Goal: Check status: Check status

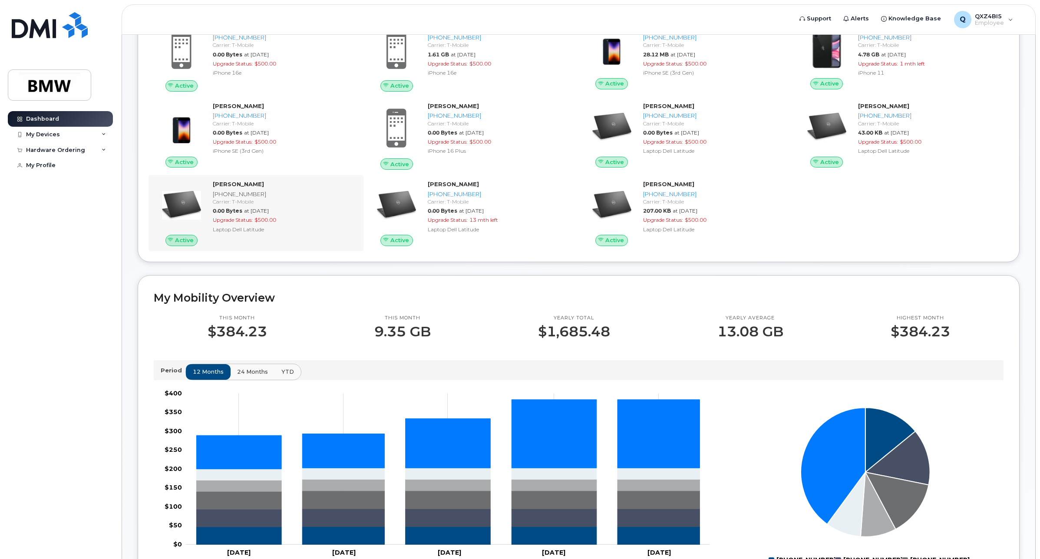
scroll to position [54, 0]
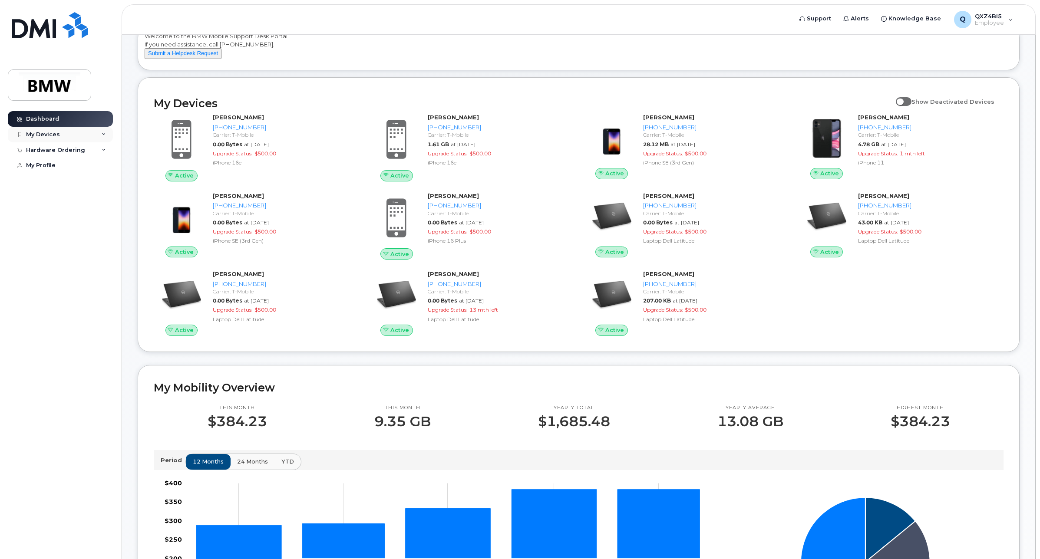
click at [43, 133] on div "My Devices" at bounding box center [43, 134] width 34 height 7
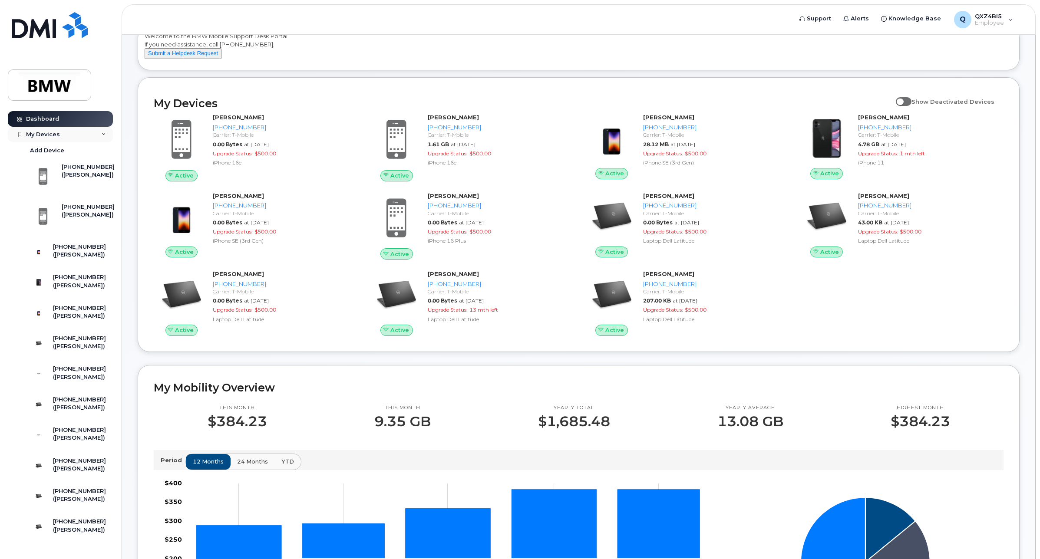
click at [73, 133] on div "My Devices" at bounding box center [60, 135] width 105 height 16
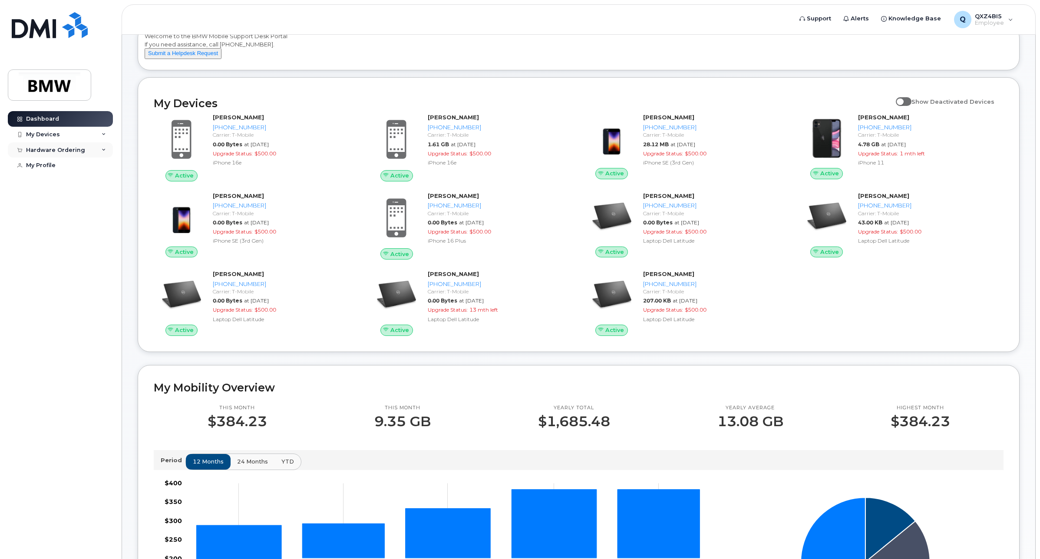
click at [77, 153] on div "Hardware Ordering" at bounding box center [55, 150] width 59 height 7
click at [77, 172] on link "My Orders" at bounding box center [68, 166] width 90 height 16
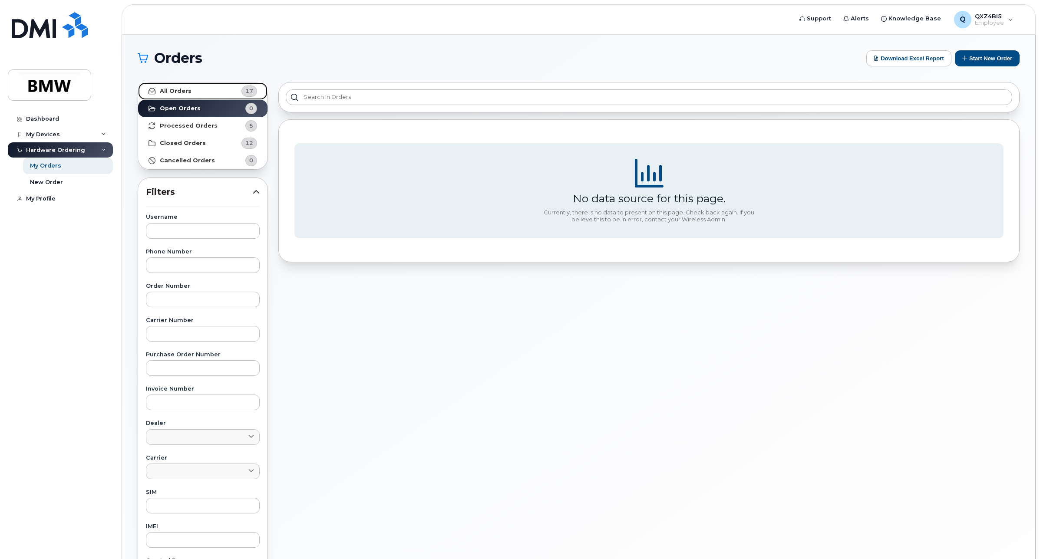
click at [214, 89] on link "All Orders 17" at bounding box center [202, 90] width 129 height 17
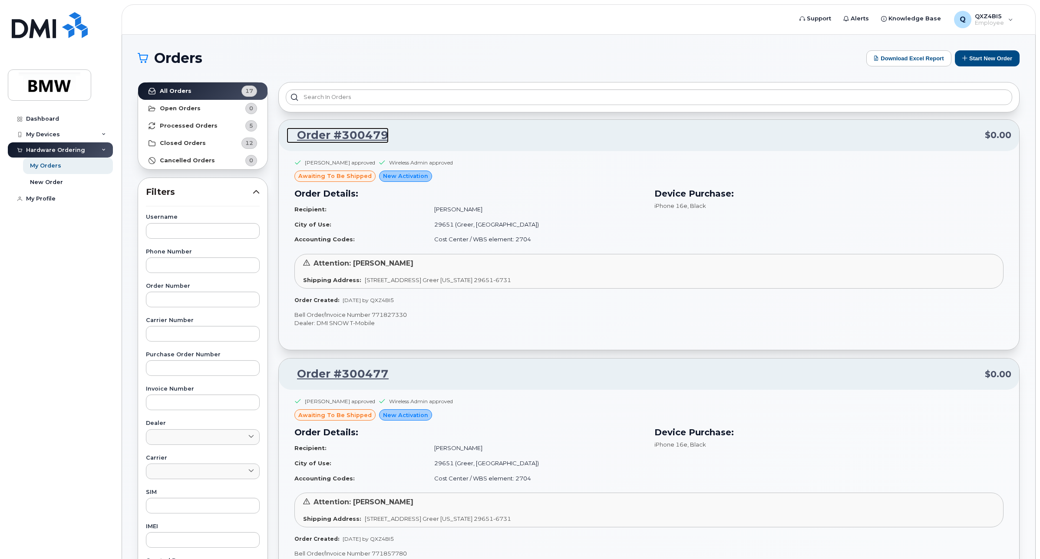
click at [320, 138] on link "Order #300479" at bounding box center [338, 136] width 102 height 16
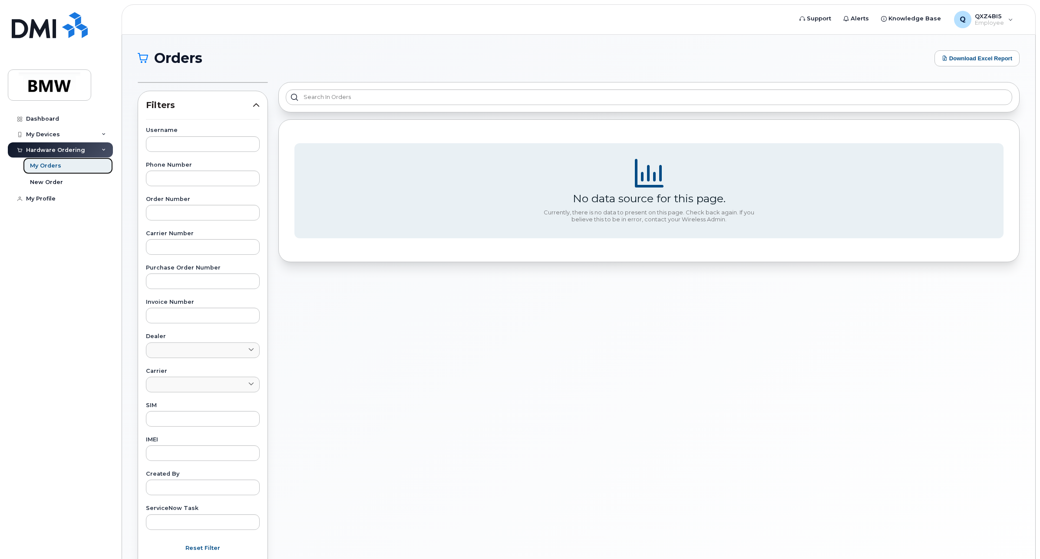
click at [59, 170] on div "My Orders" at bounding box center [45, 166] width 31 height 8
click at [53, 164] on div "My Orders" at bounding box center [45, 166] width 31 height 8
click at [51, 151] on div "Hardware Ordering" at bounding box center [55, 150] width 59 height 7
click at [59, 152] on div "Hardware Ordering" at bounding box center [55, 150] width 59 height 7
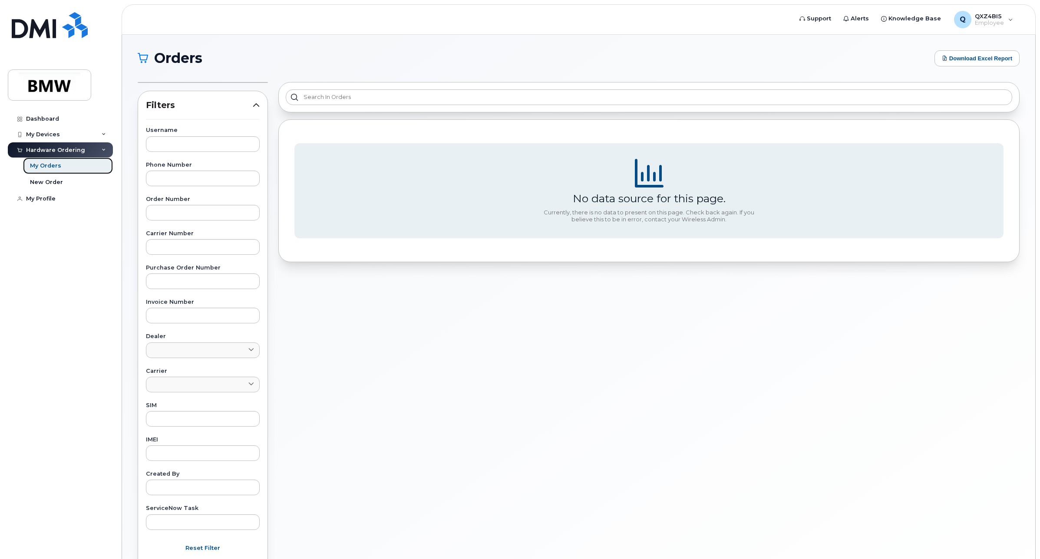
click at [55, 166] on div "My Orders" at bounding box center [45, 166] width 31 height 8
click at [53, 181] on div "New Order" at bounding box center [46, 182] width 33 height 8
click at [53, 170] on div "My Orders" at bounding box center [45, 166] width 31 height 8
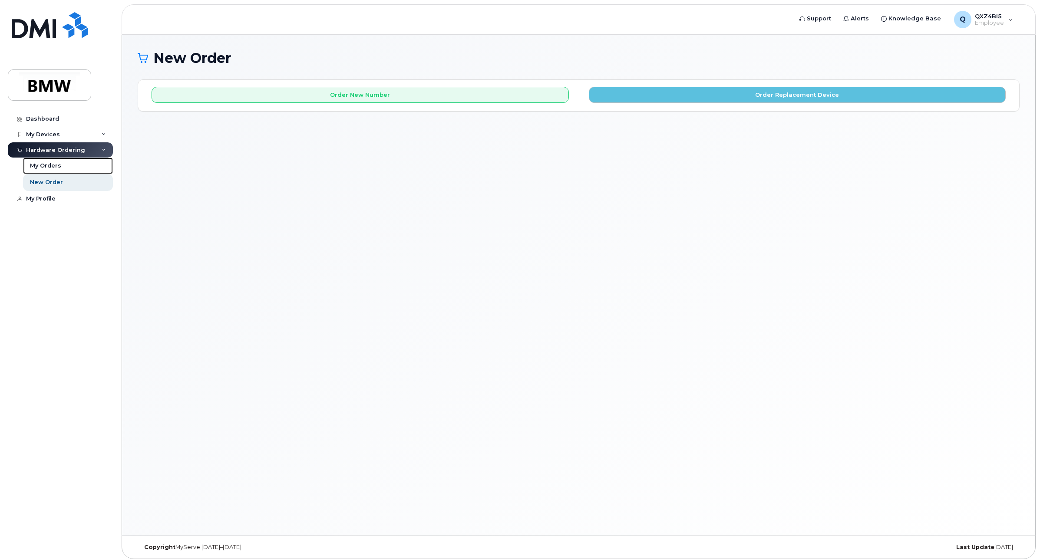
click at [53, 170] on div "My Orders" at bounding box center [45, 166] width 31 height 8
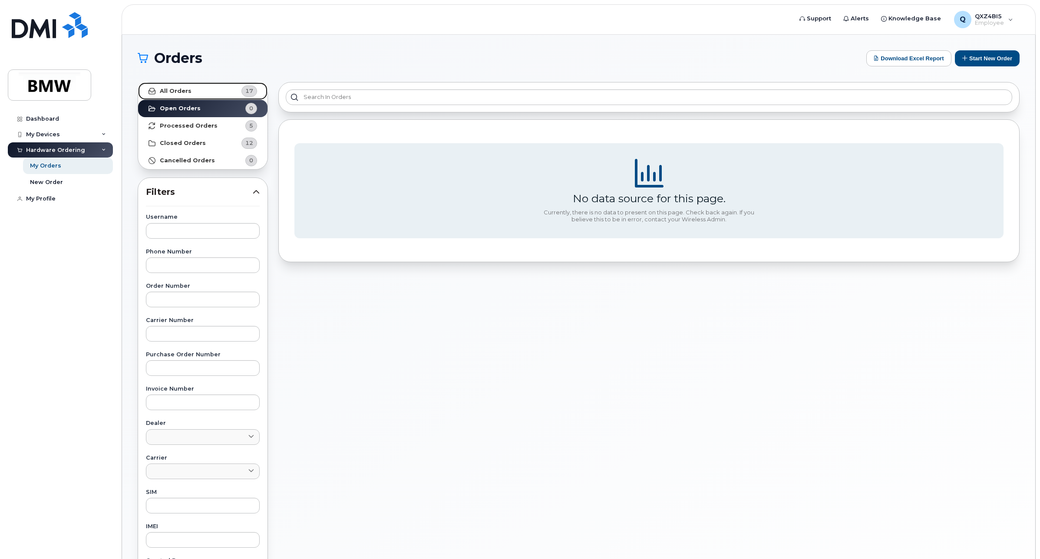
click at [219, 97] on link "All Orders 17" at bounding box center [202, 90] width 129 height 17
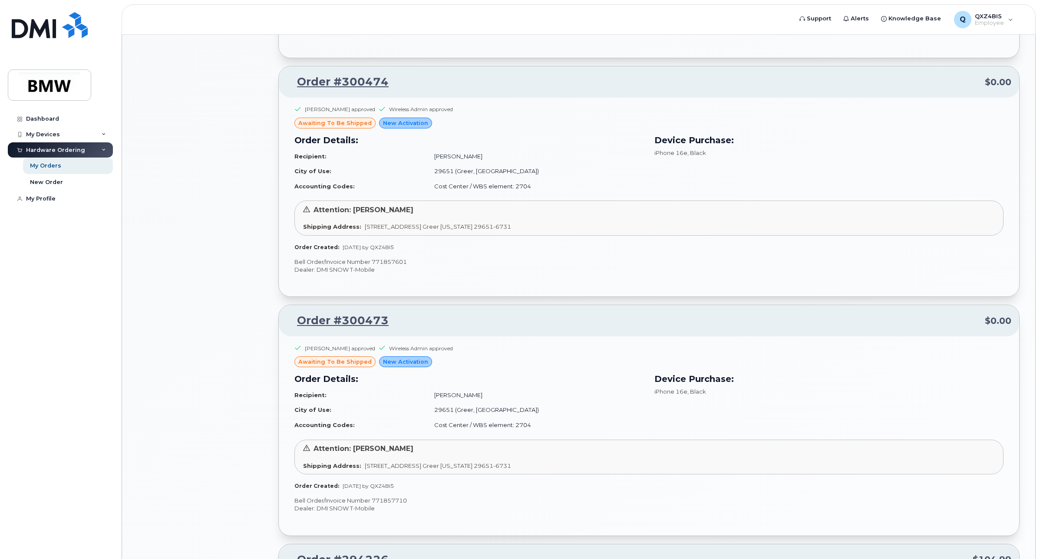
scroll to position [706, 0]
